Goal: Transaction & Acquisition: Book appointment/travel/reservation

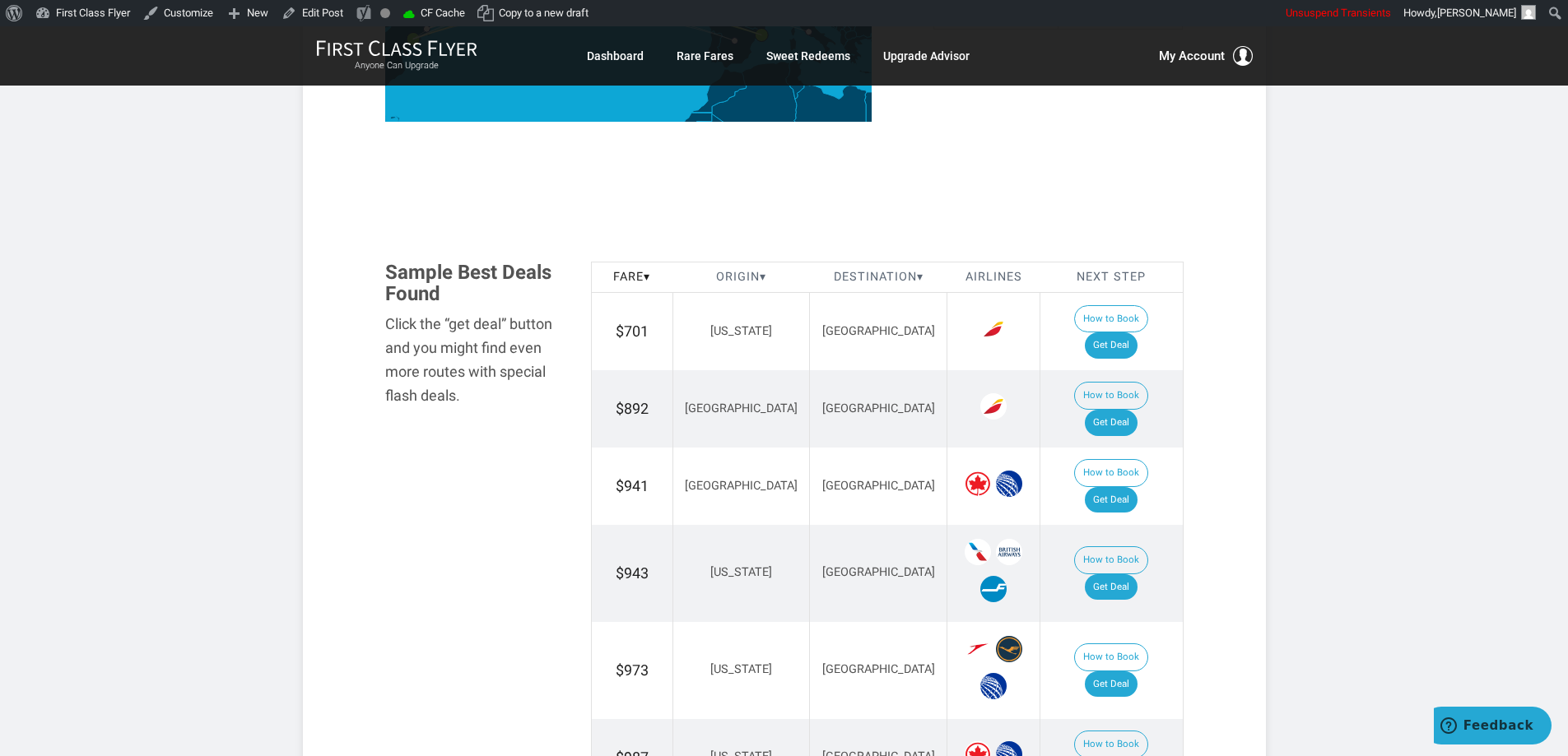
scroll to position [905, 0]
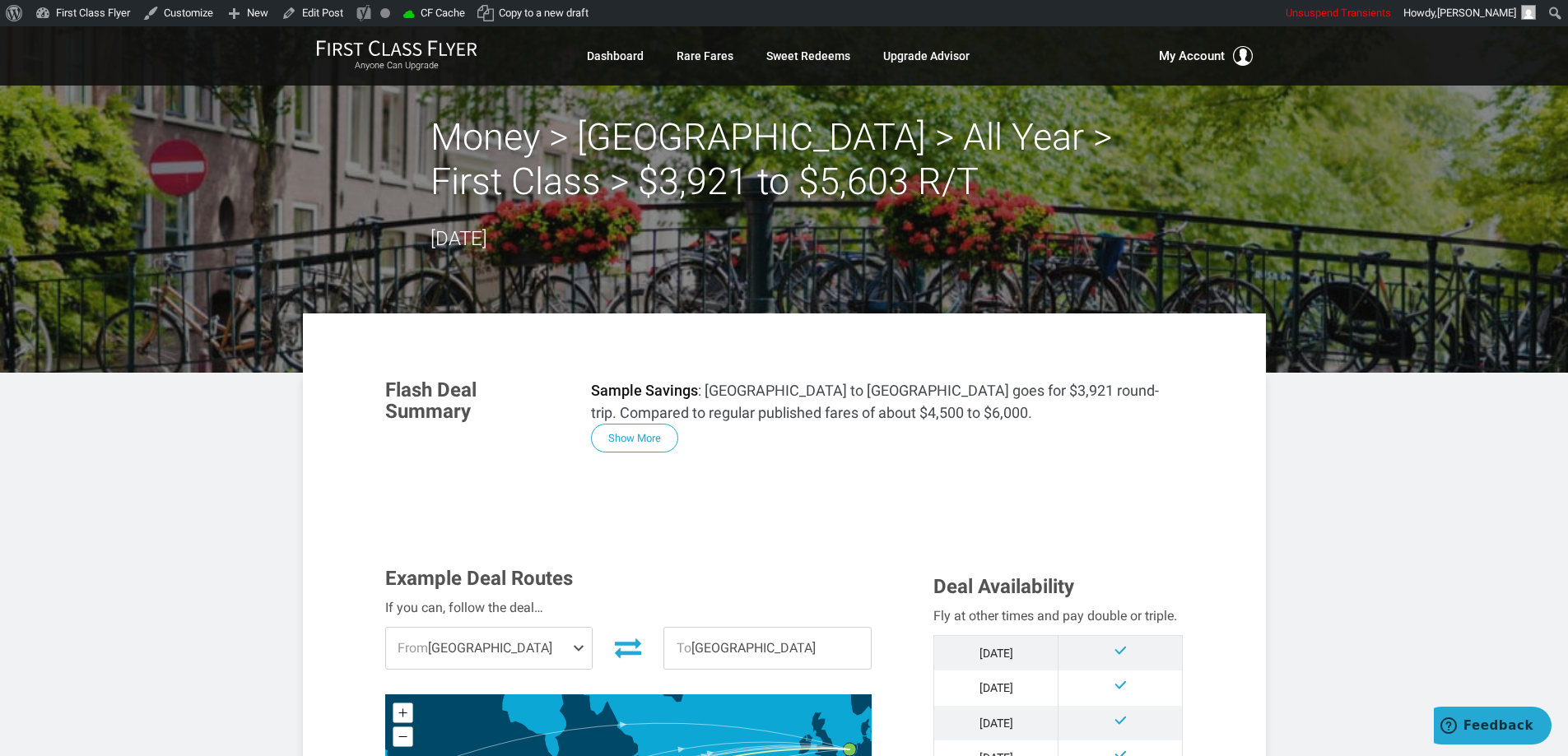
click at [623, 108] on header "Money > Amsterdam > All Year > First Class > $3,921 to $5,603 R/T September 05,…" at bounding box center [784, 199] width 1568 height 347
click at [647, 439] on button "Show More" at bounding box center [634, 439] width 87 height 29
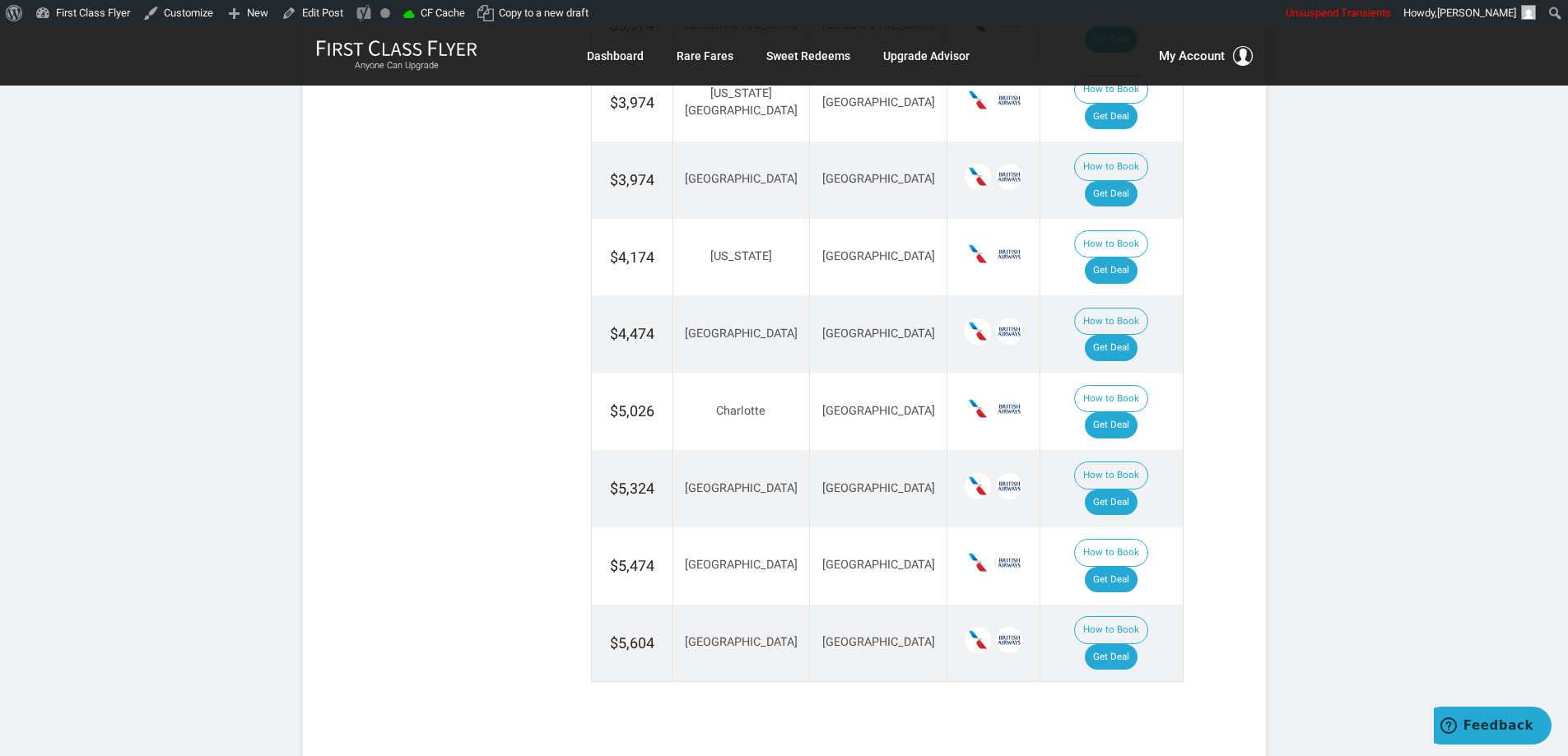
scroll to position [2591, 0]
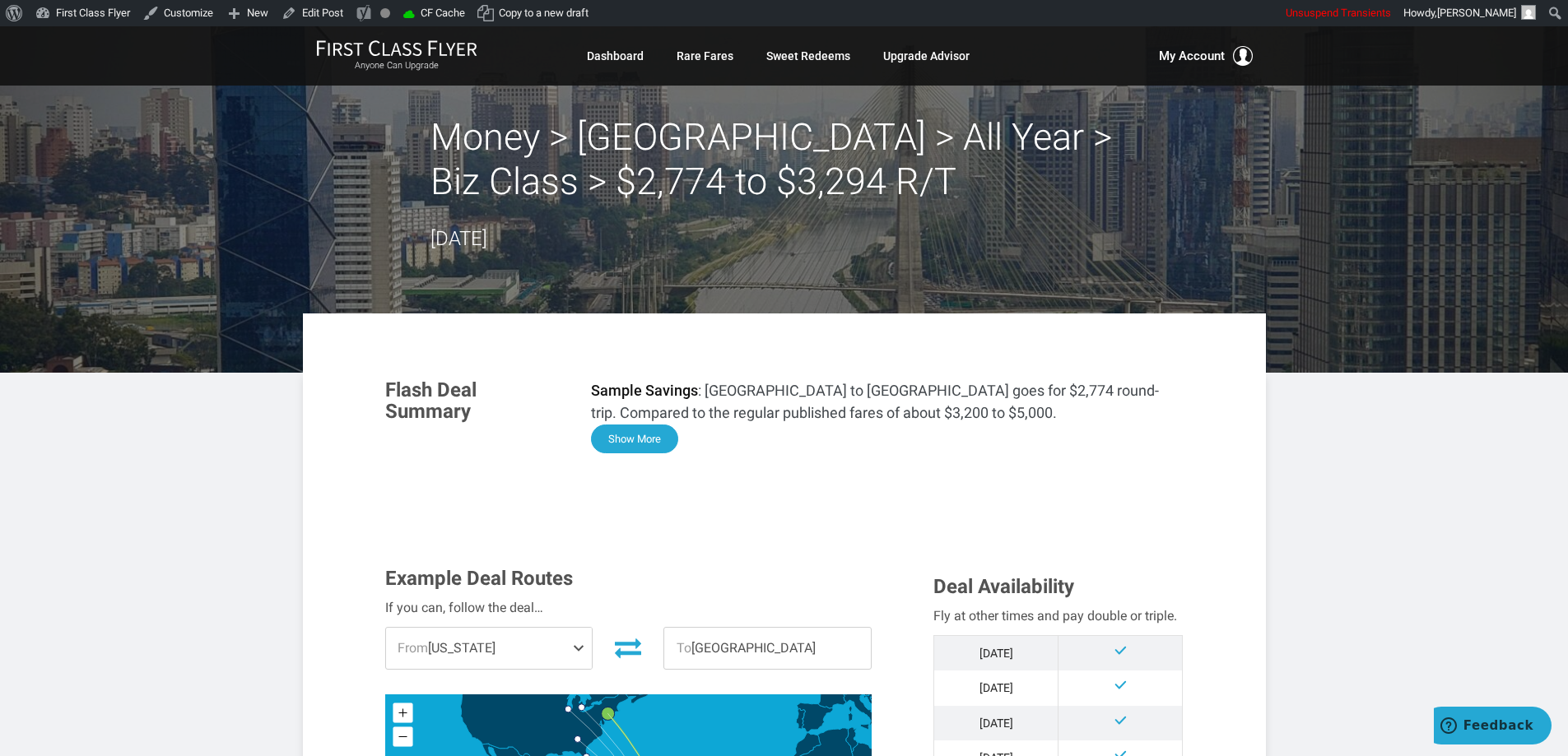
click at [656, 445] on button "Show More" at bounding box center [634, 439] width 87 height 29
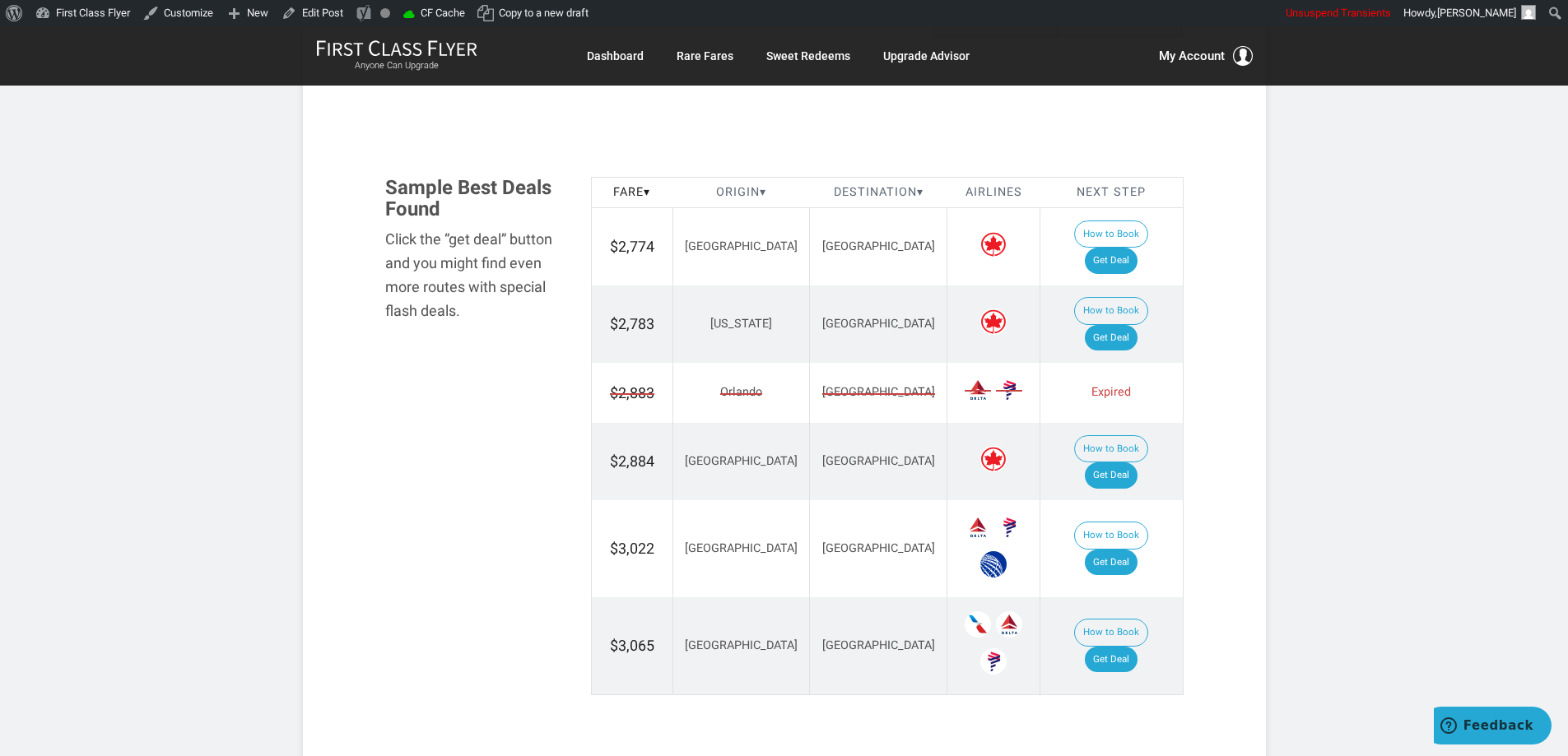
scroll to position [1943, 0]
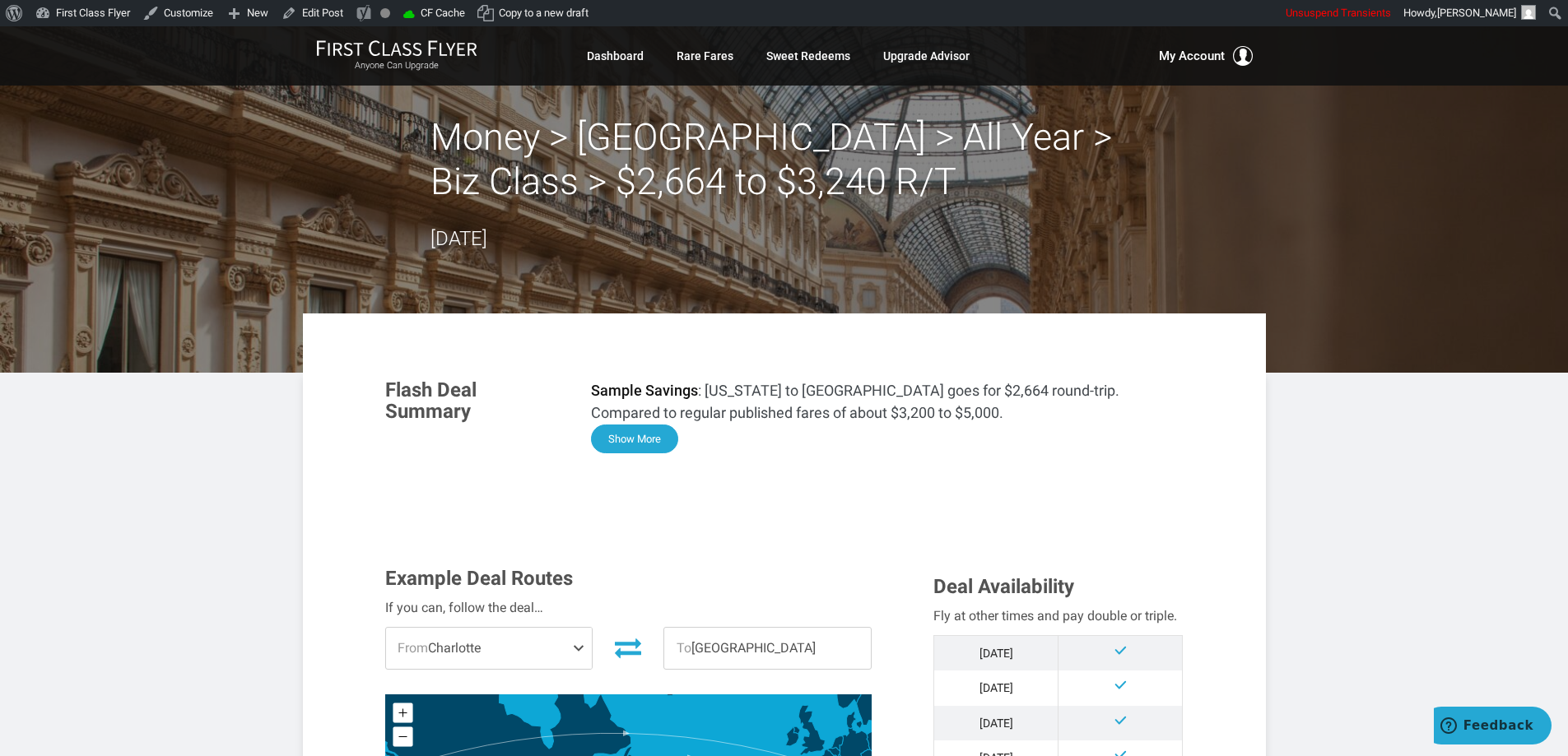
click at [632, 446] on button "Show More" at bounding box center [634, 439] width 87 height 29
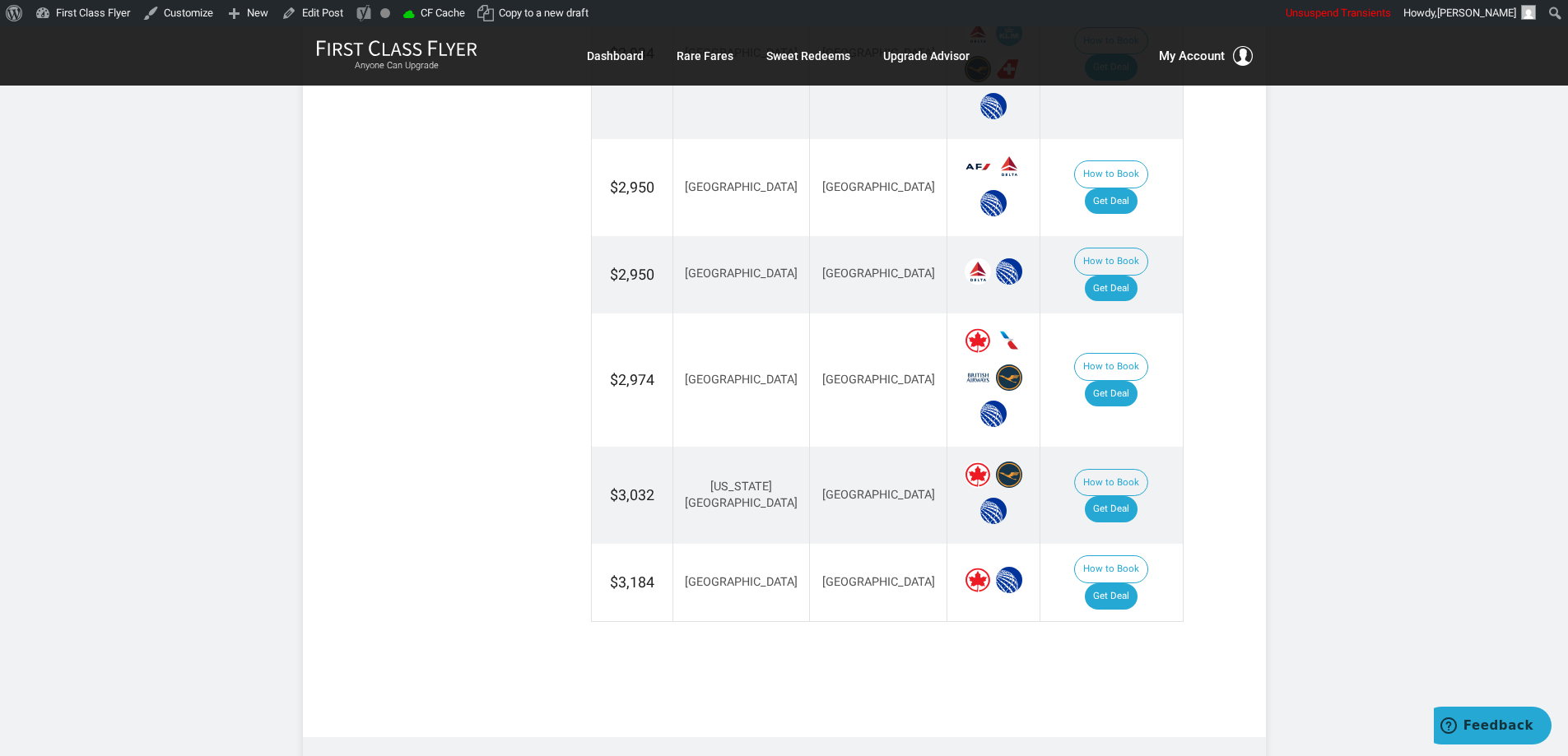
scroll to position [3591, 0]
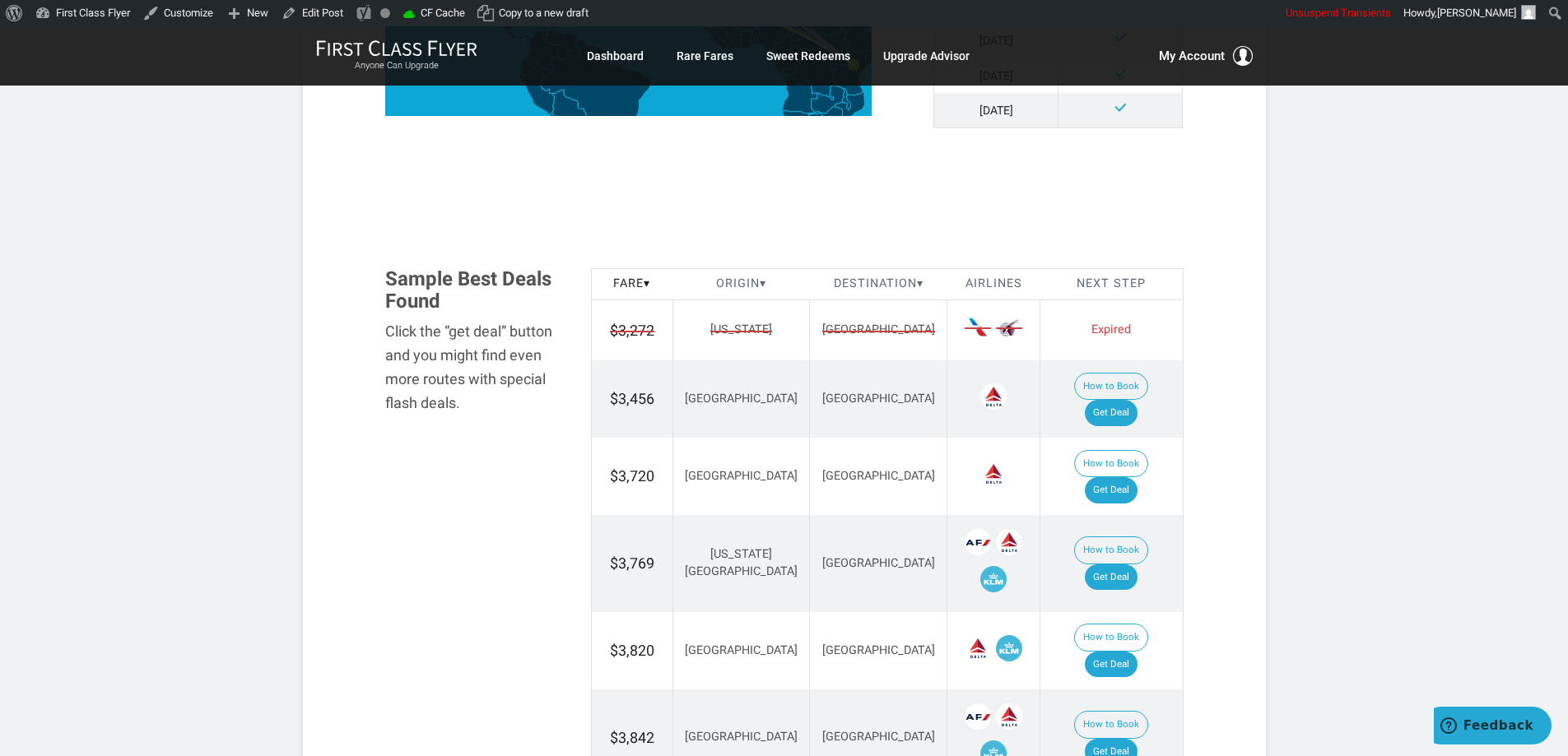
scroll to position [823, 0]
click at [1111, 399] on link "Get Deal" at bounding box center [1111, 412] width 53 height 26
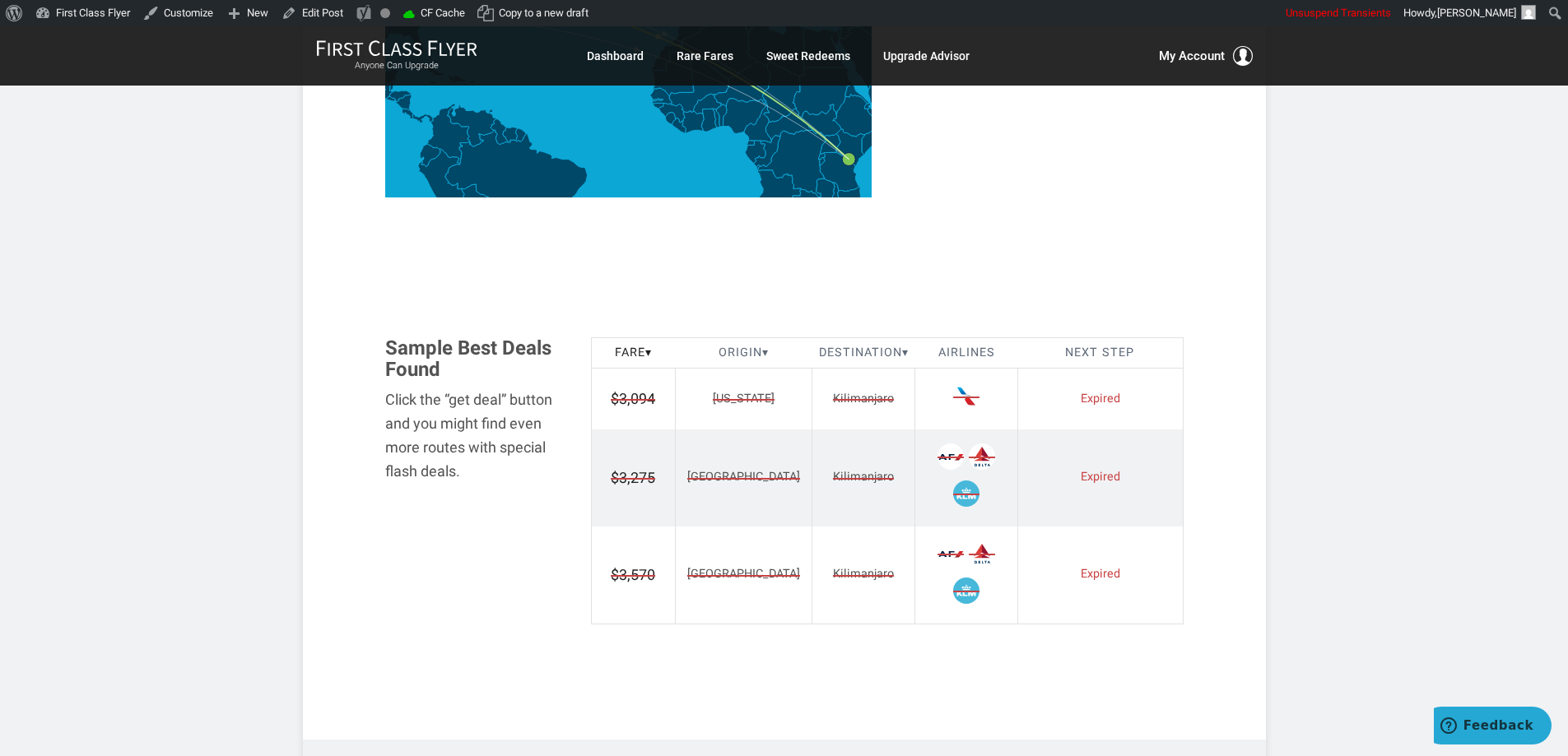
scroll to position [658, 0]
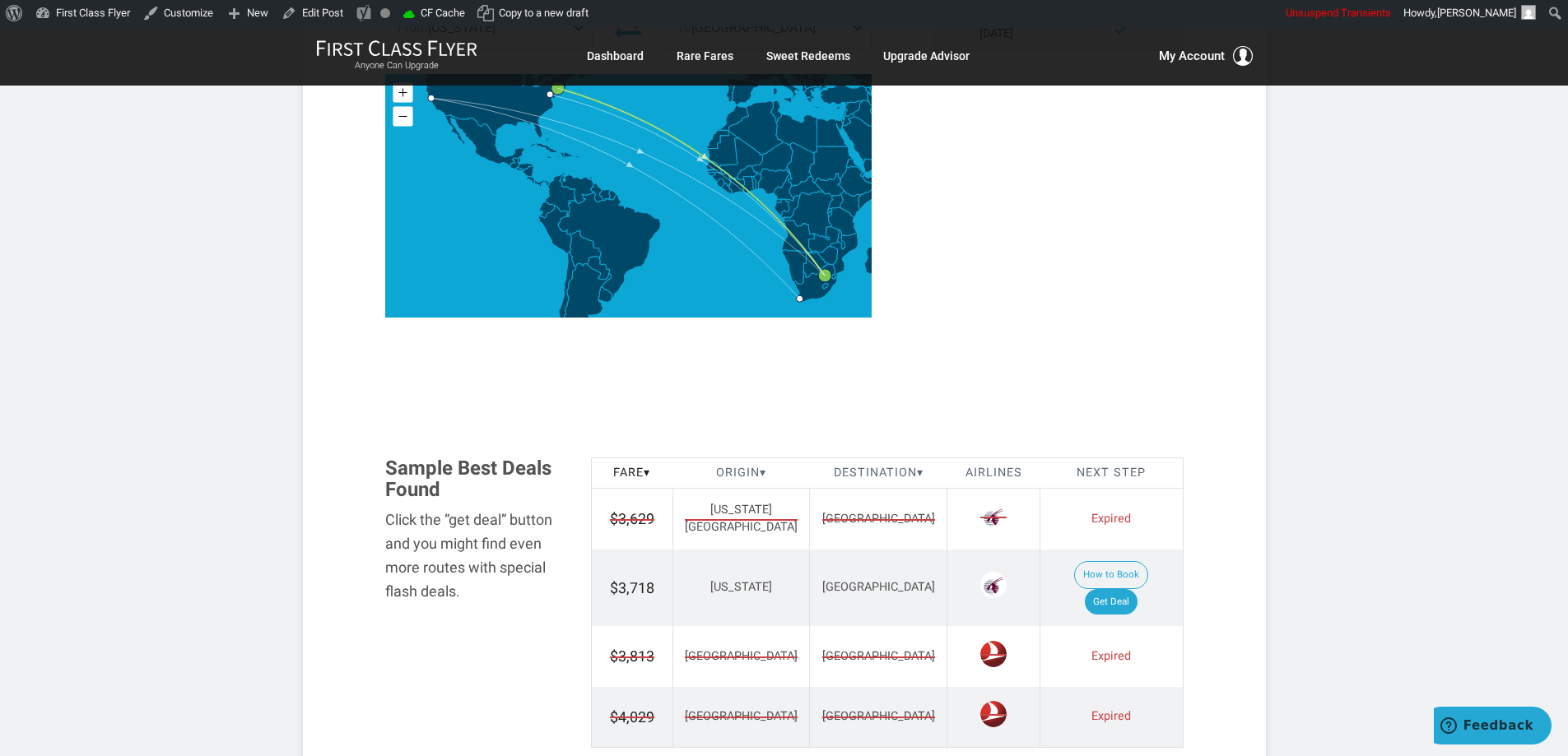
scroll to position [741, 0]
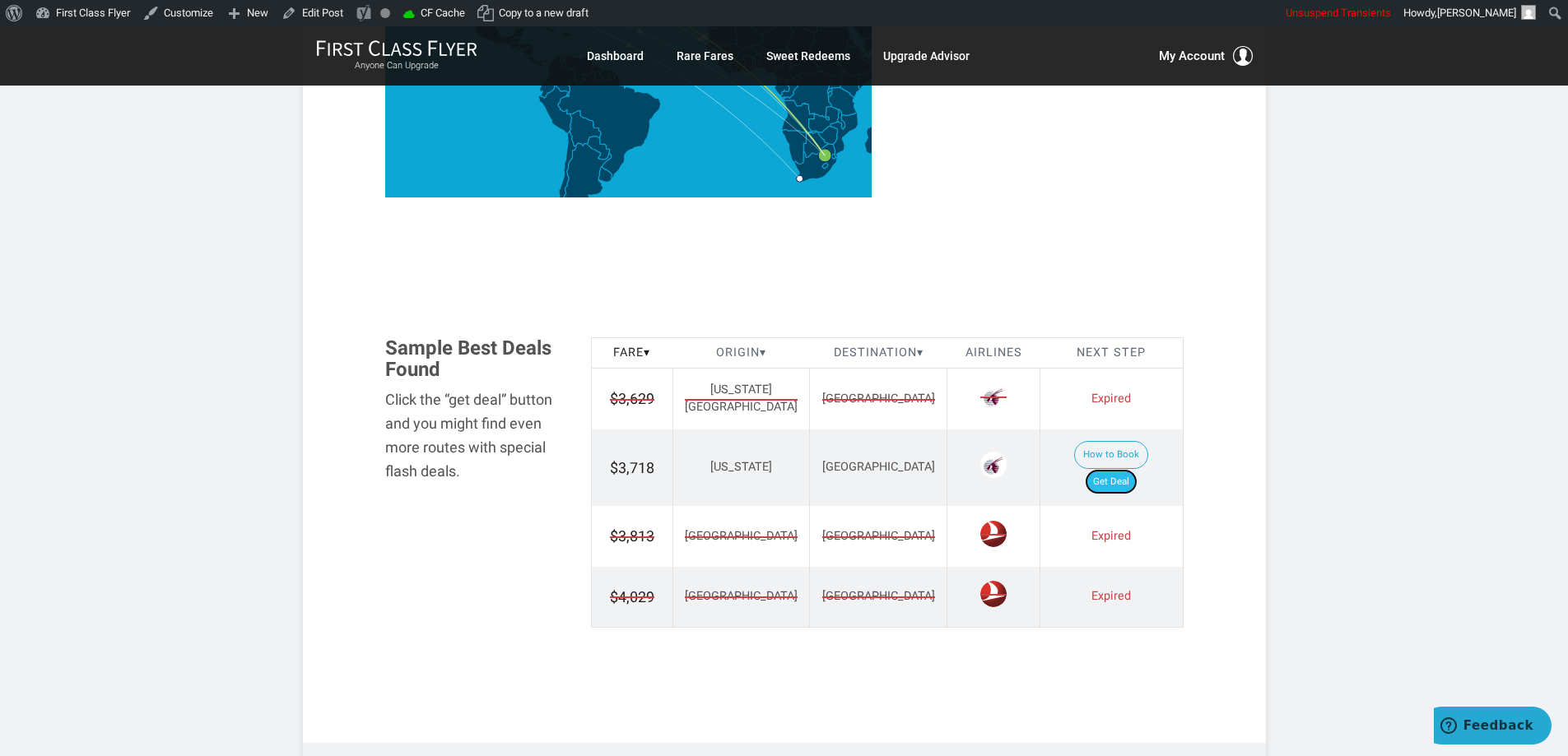
click at [1119, 469] on link "Get Deal" at bounding box center [1111, 482] width 53 height 26
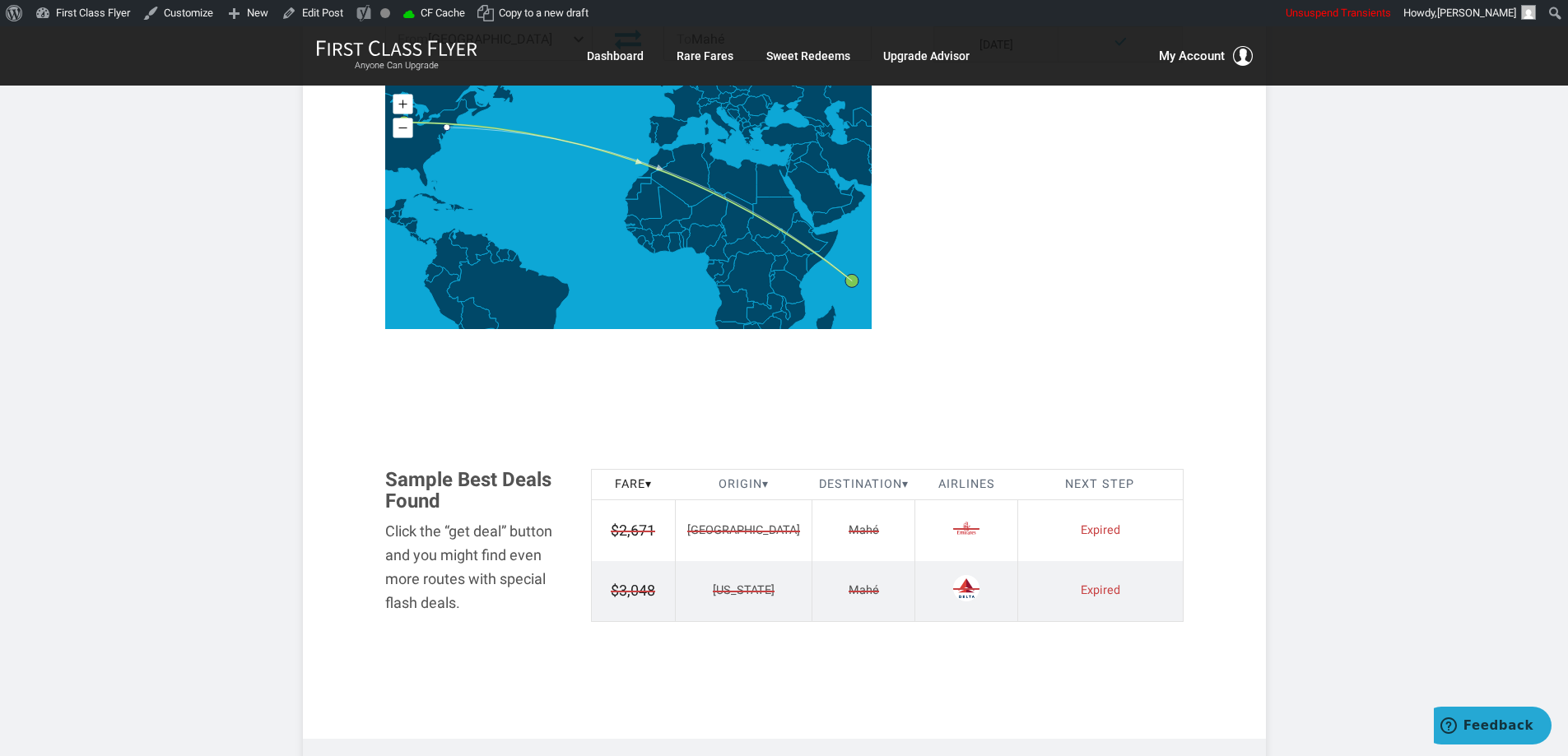
scroll to position [658, 0]
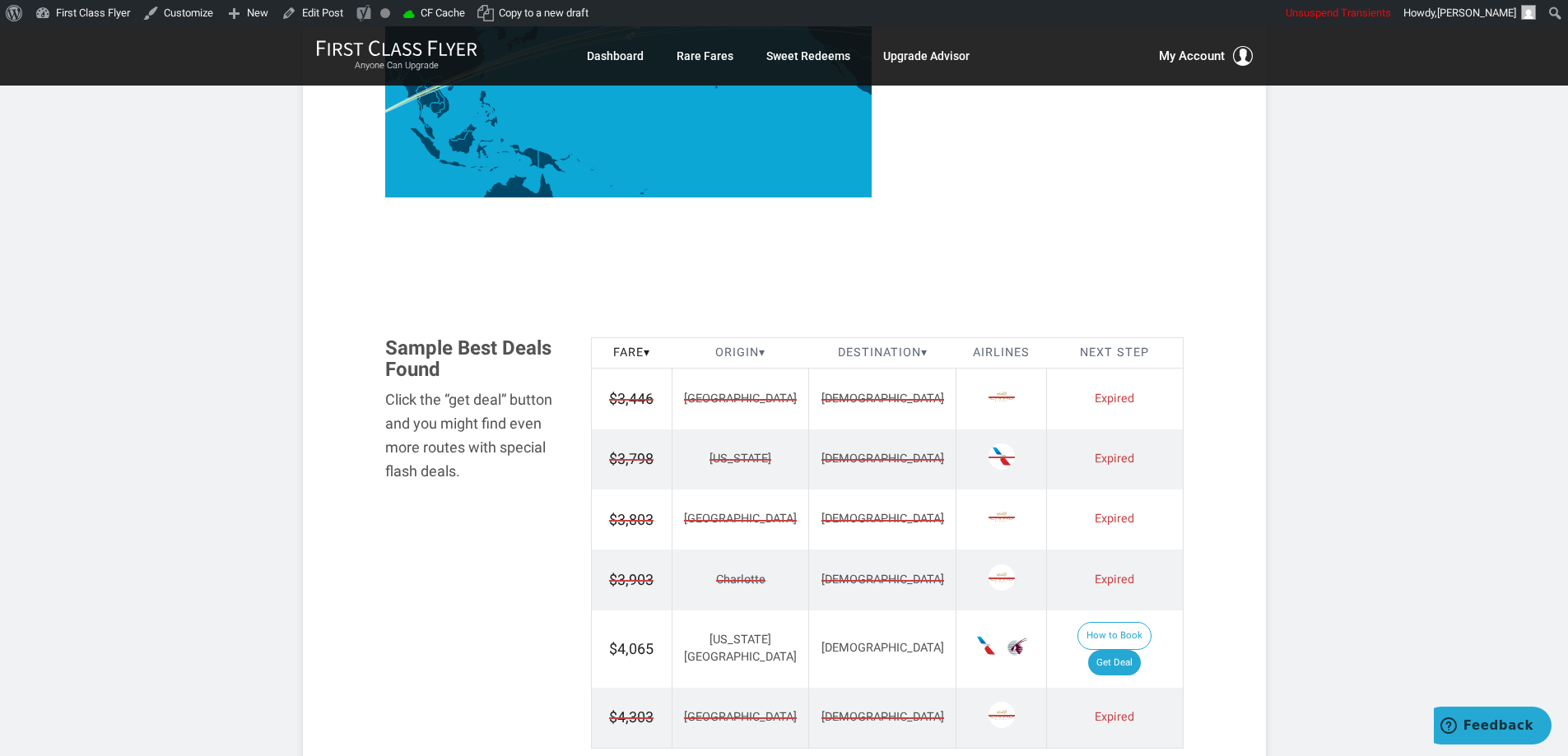
scroll to position [823, 0]
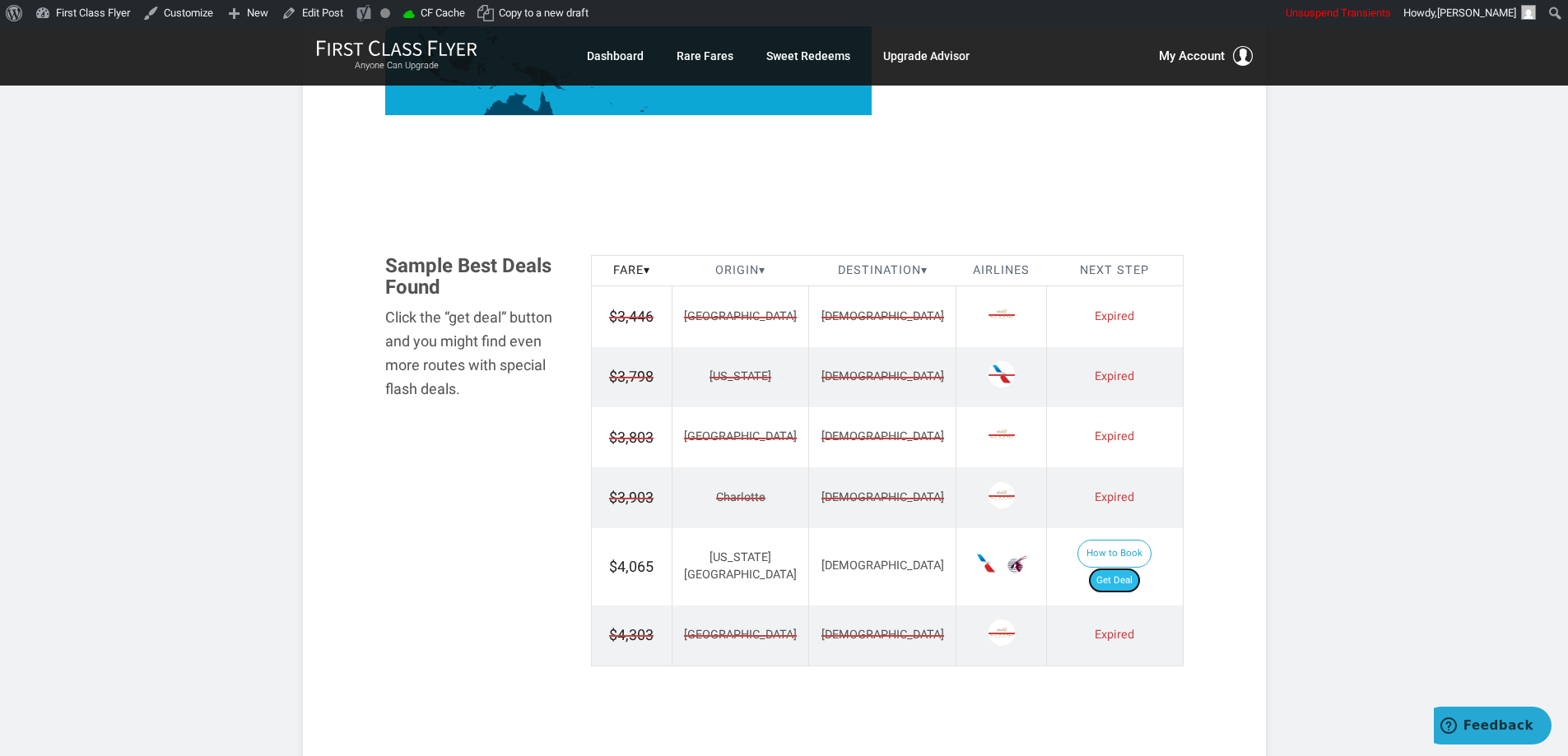
click at [1134, 568] on link "Get Deal" at bounding box center [1114, 581] width 53 height 26
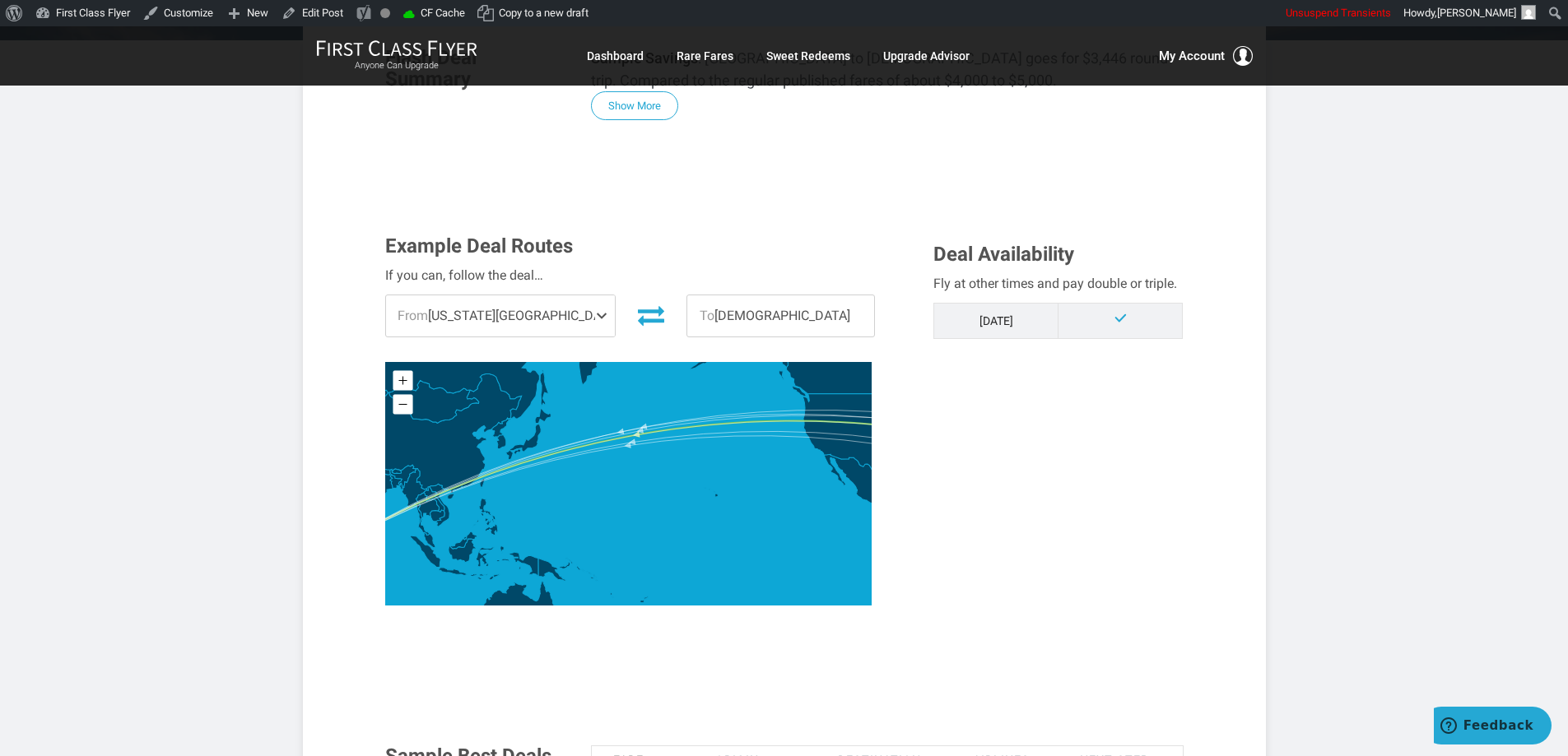
scroll to position [330, 0]
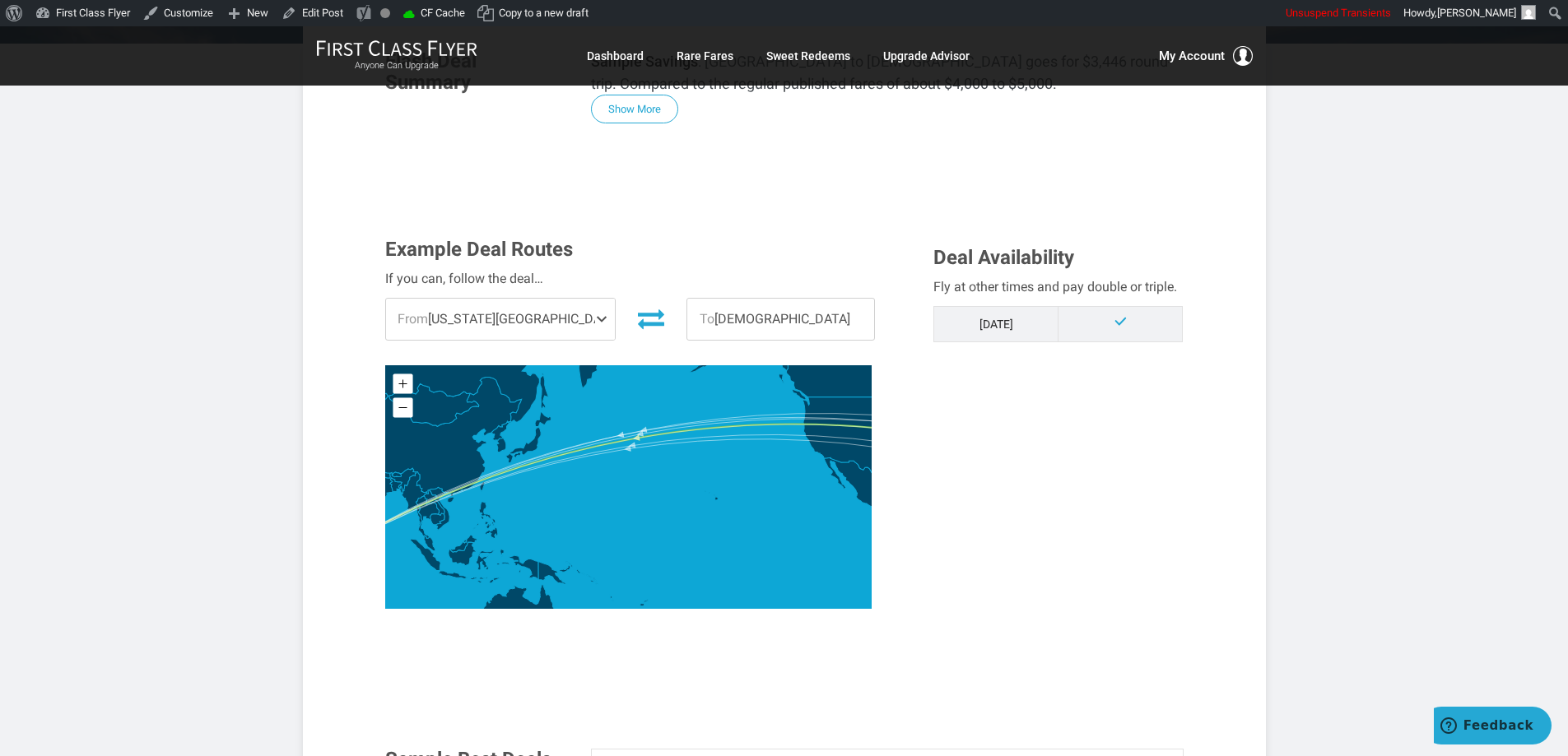
click at [596, 327] on span at bounding box center [605, 319] width 20 height 41
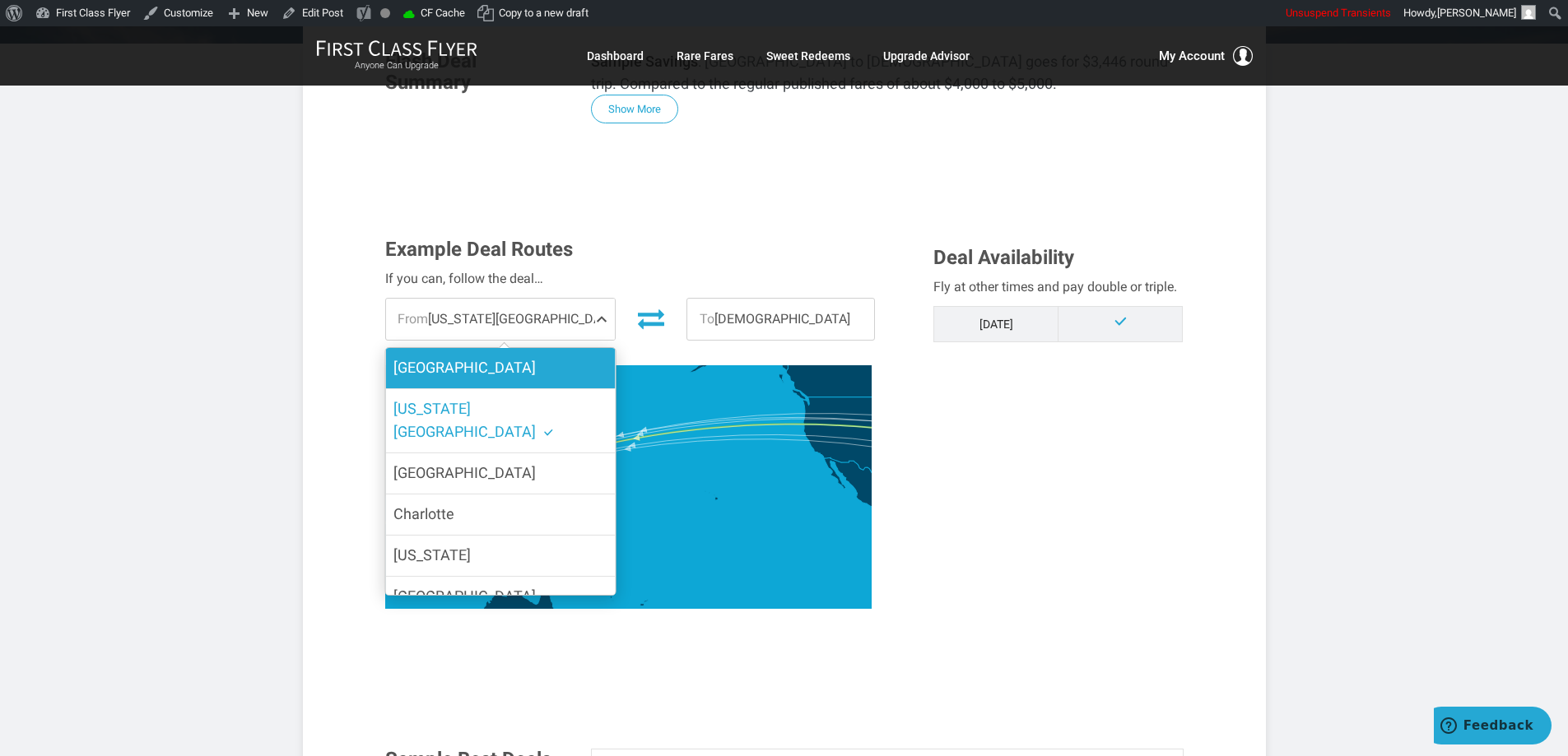
click at [420, 357] on span "[GEOGRAPHIC_DATA]" at bounding box center [465, 367] width 143 height 23
click at [0, 0] on input "[GEOGRAPHIC_DATA]" at bounding box center [0, 0] width 0 height 0
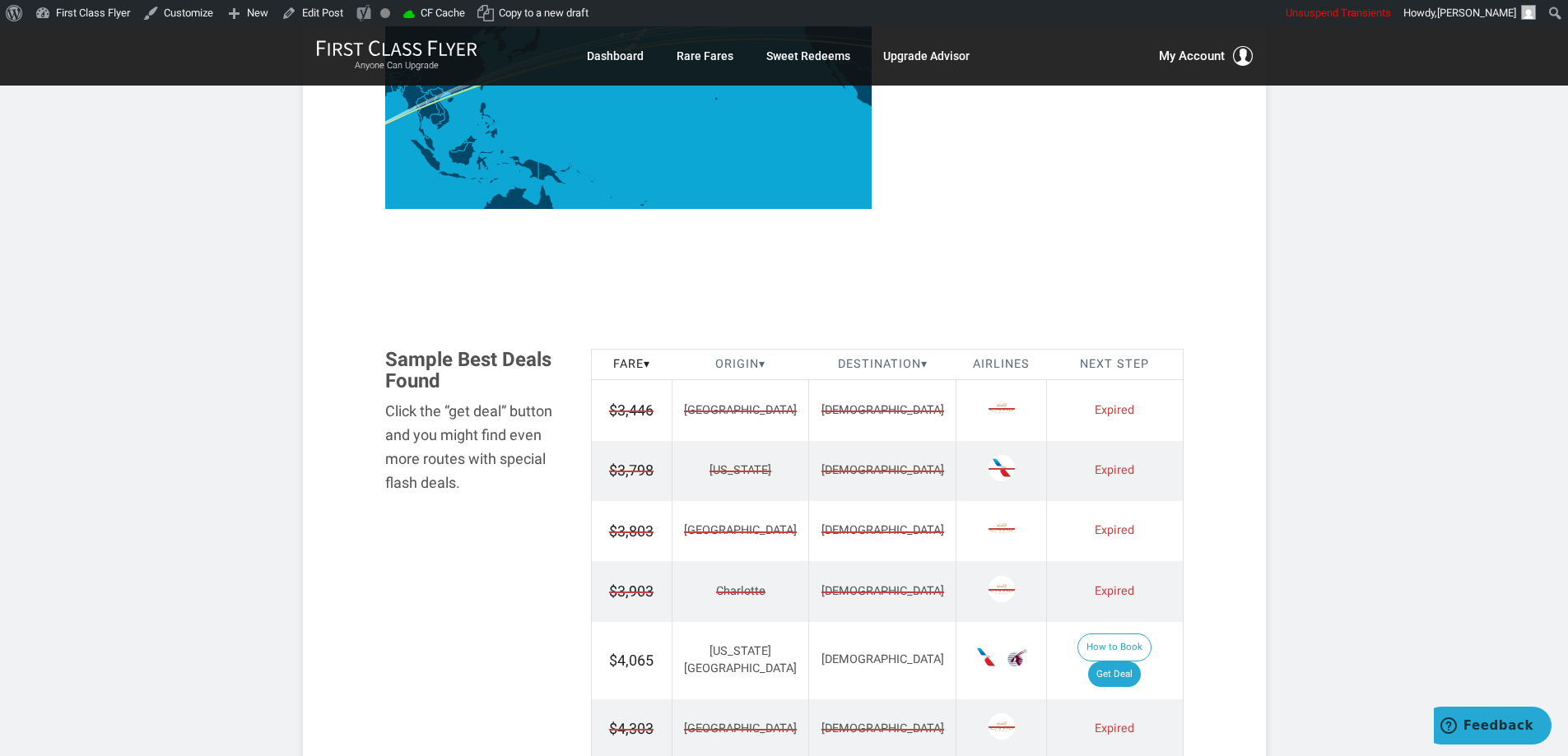
scroll to position [823, 0]
